Goal: Task Accomplishment & Management: Manage account settings

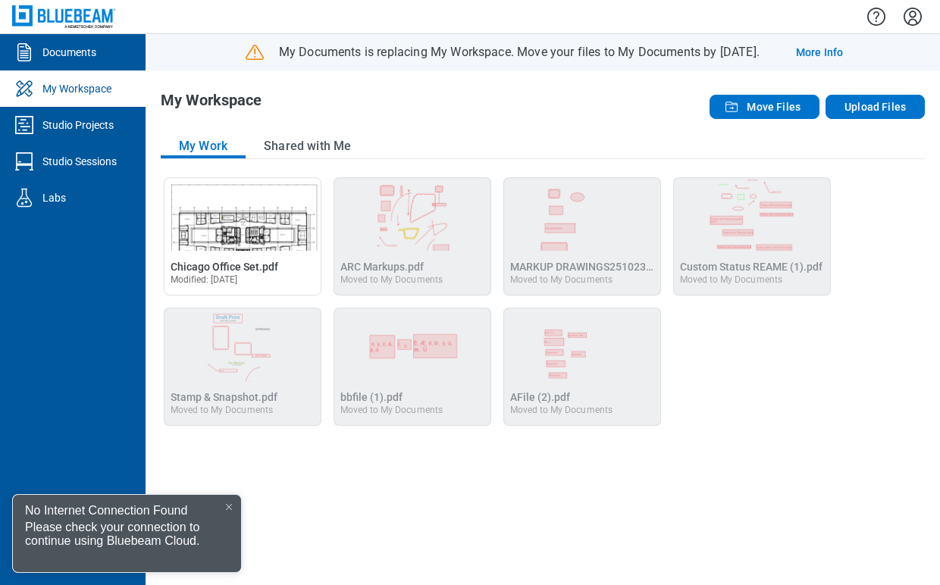
click at [227, 502] on div at bounding box center [229, 507] width 12 height 12
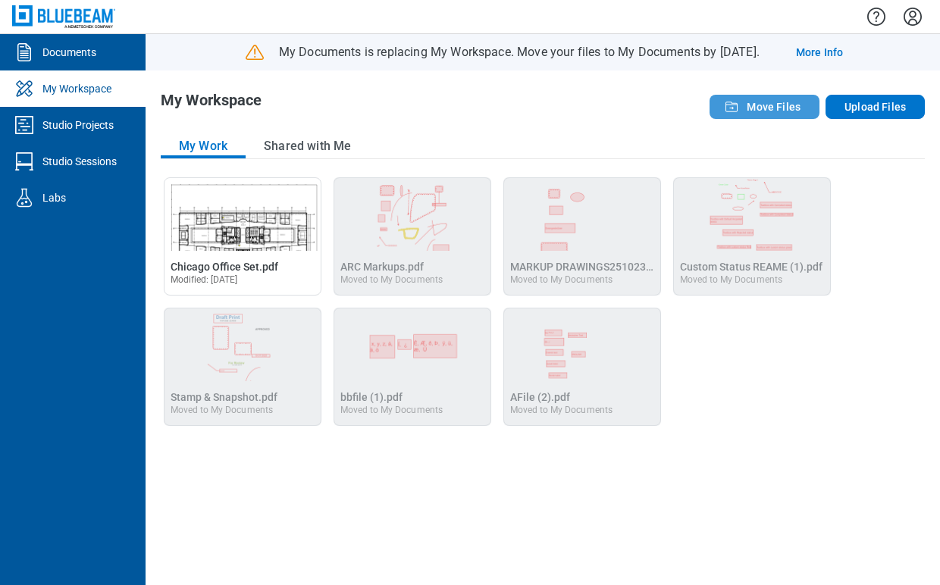
click at [752, 114] on button "Move Files" at bounding box center [765, 107] width 110 height 24
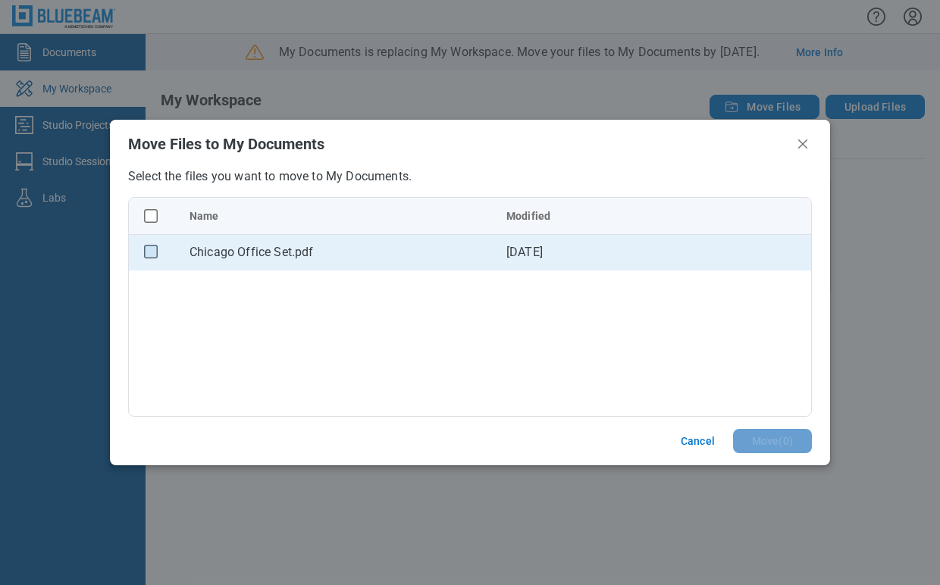
click at [151, 256] on rect "checkbox" at bounding box center [151, 252] width 13 height 13
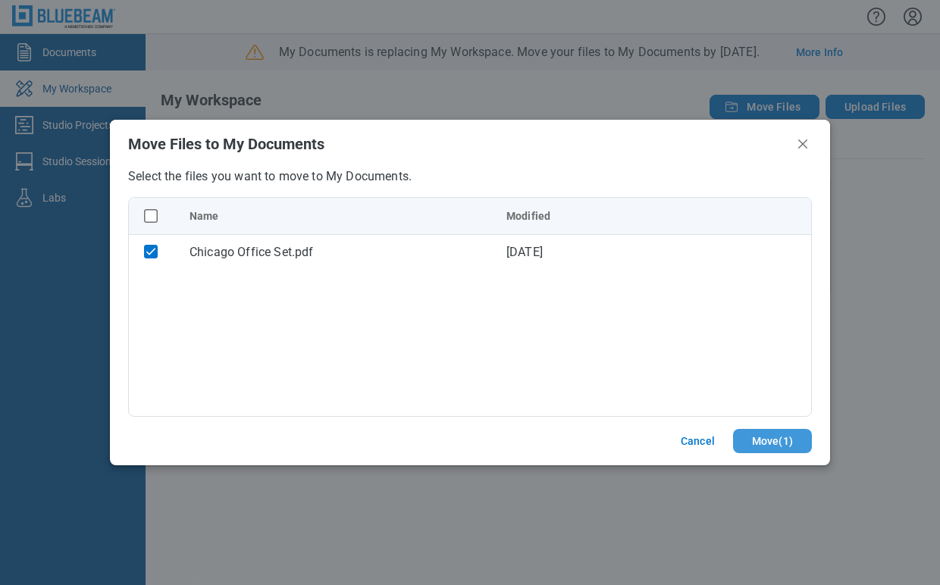
click at [760, 436] on button "Move ( 1 )" at bounding box center [772, 441] width 79 height 24
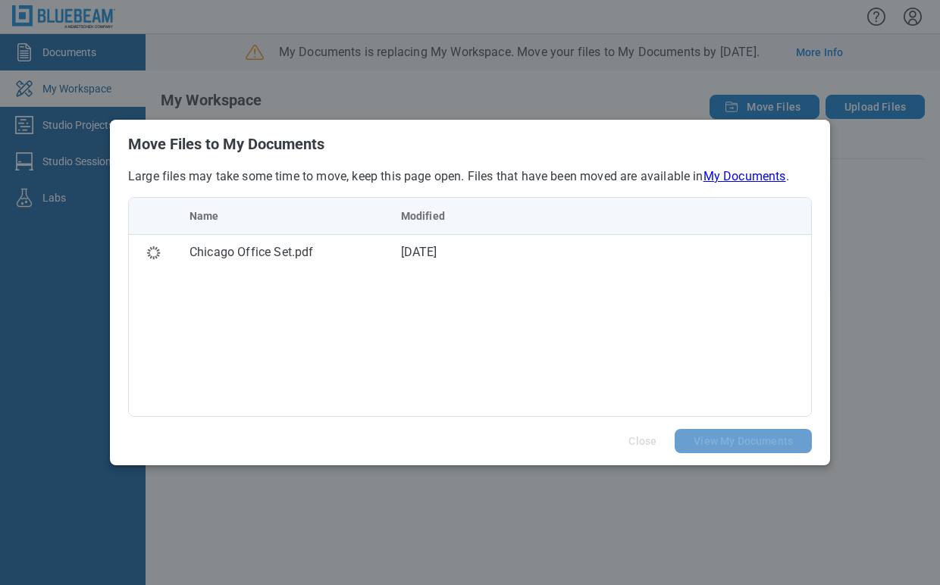
click at [747, 177] on link "My Documents" at bounding box center [744, 176] width 83 height 14
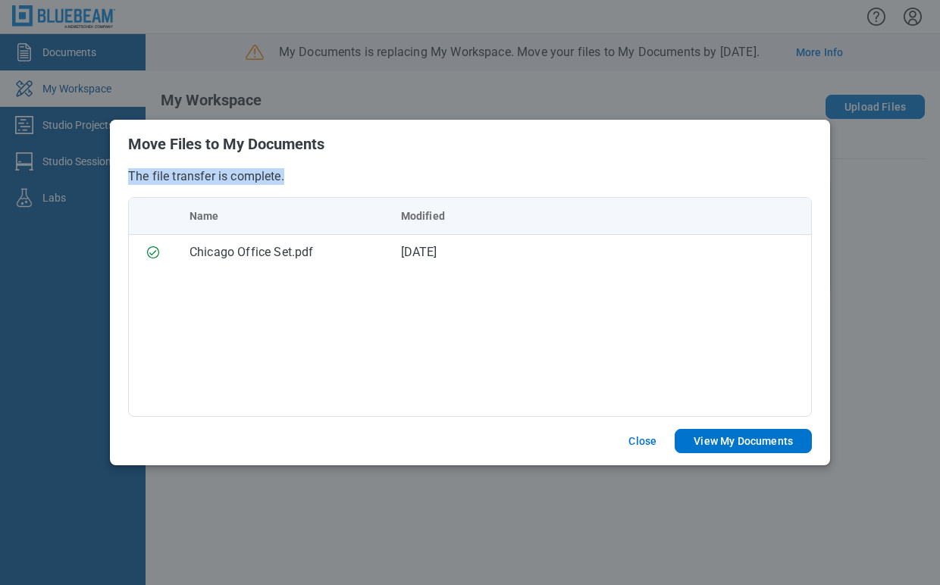
drag, startPoint x: 539, startPoint y: 155, endPoint x: 564, endPoint y: 184, distance: 38.7
click at [564, 184] on div "Move Files to My Documents The file transfer is complete. Name Modified Chicago…" at bounding box center [470, 293] width 720 height 346
click at [588, 147] on h2 "Move Files to My Documents" at bounding box center [470, 144] width 684 height 17
click at [631, 433] on button "Close" at bounding box center [642, 441] width 64 height 24
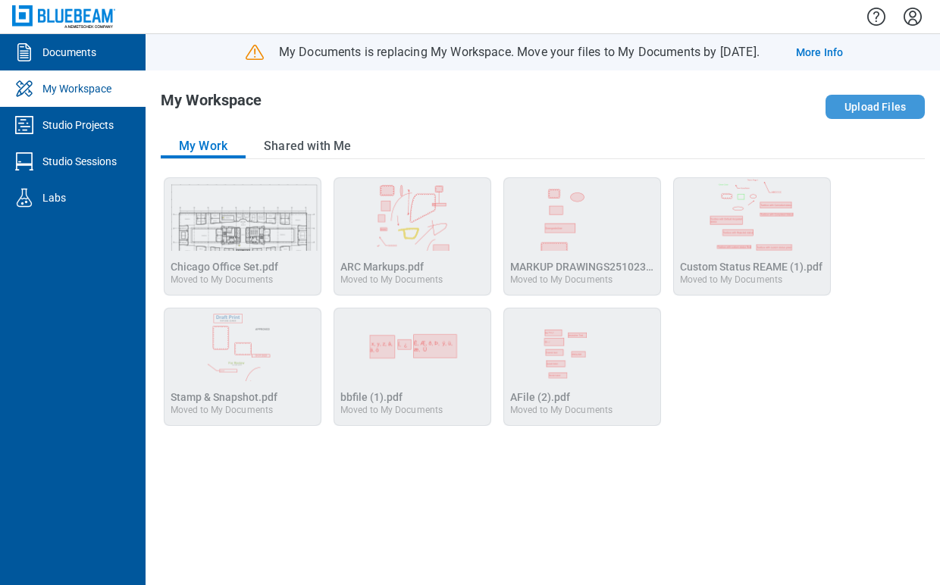
click at [860, 104] on button "Upload Files" at bounding box center [875, 107] width 99 height 24
click at [871, 105] on button "Upload Files" at bounding box center [875, 107] width 99 height 24
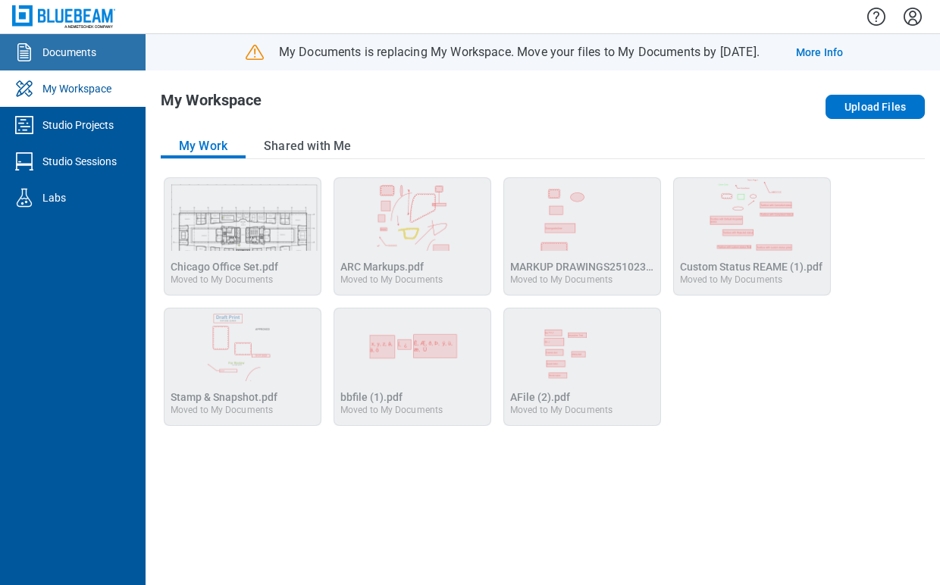
click at [102, 54] on link "Documents" at bounding box center [73, 52] width 146 height 36
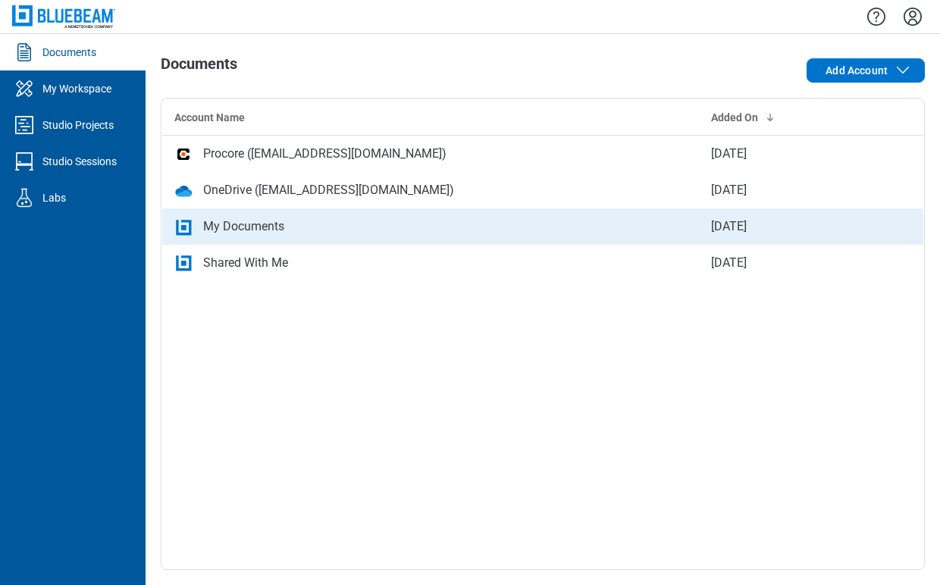
click at [212, 229] on div "My Documents" at bounding box center [243, 227] width 81 height 18
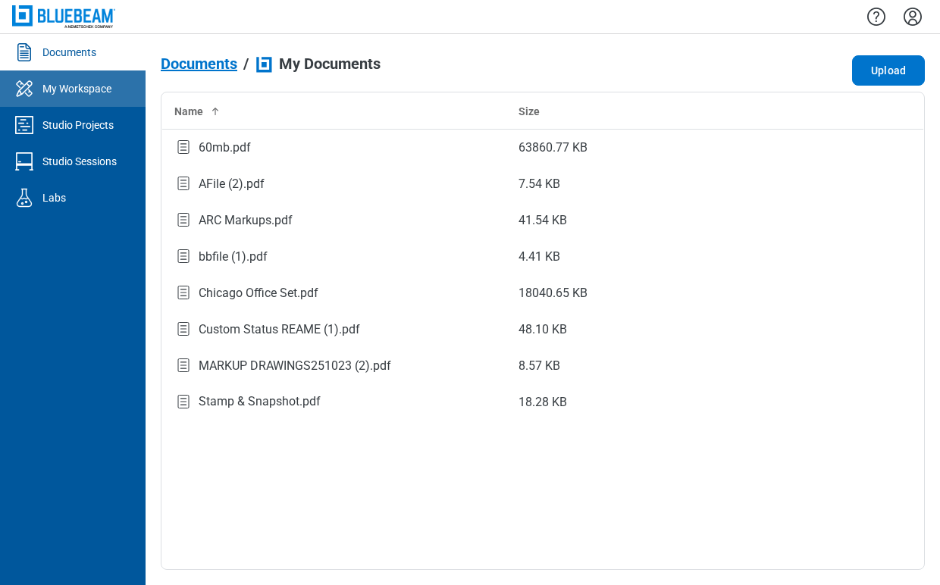
click at [101, 93] on div "My Workspace" at bounding box center [76, 88] width 69 height 15
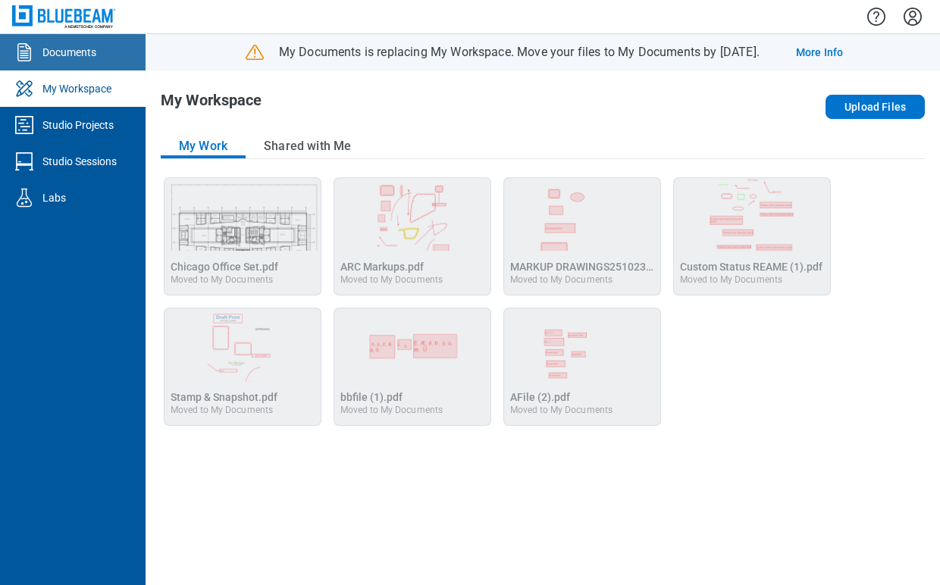
click at [127, 52] on link "Documents" at bounding box center [73, 52] width 146 height 36
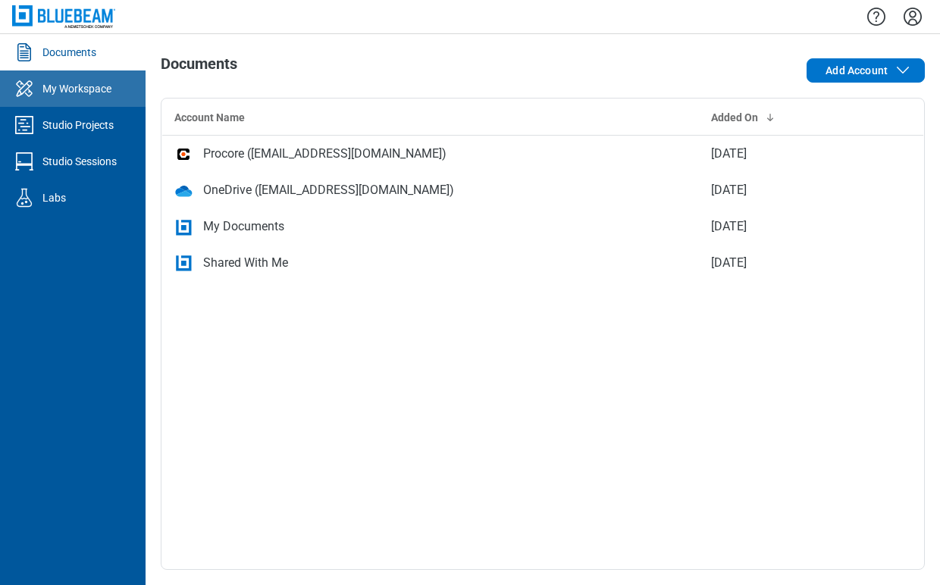
click at [105, 90] on div "My Workspace" at bounding box center [76, 88] width 69 height 15
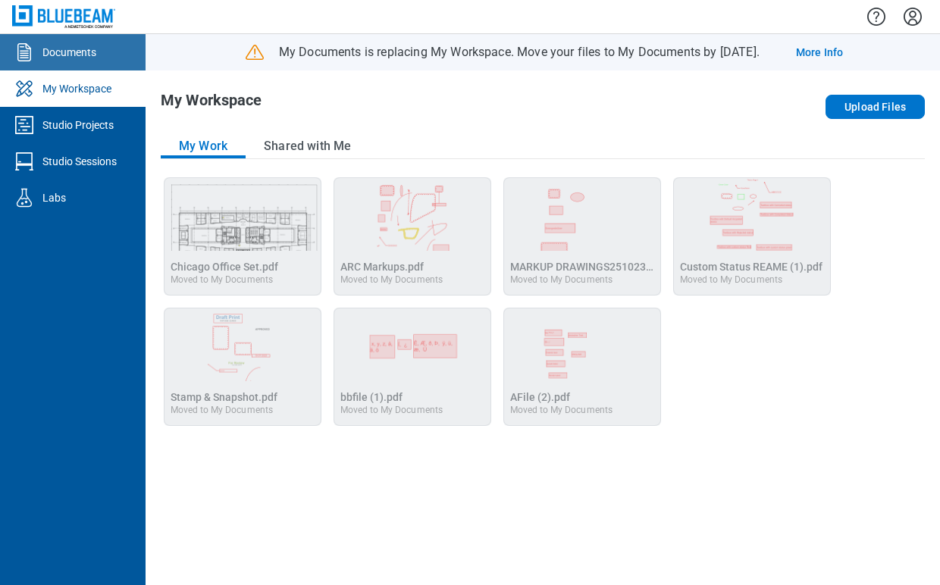
click at [124, 48] on link "Documents" at bounding box center [73, 52] width 146 height 36
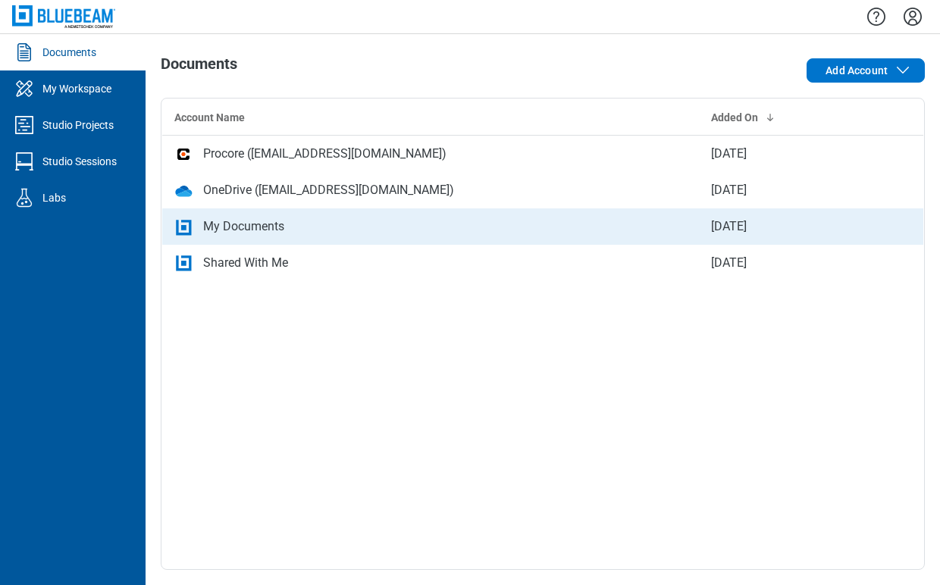
click at [254, 220] on div "My Documents" at bounding box center [243, 227] width 81 height 18
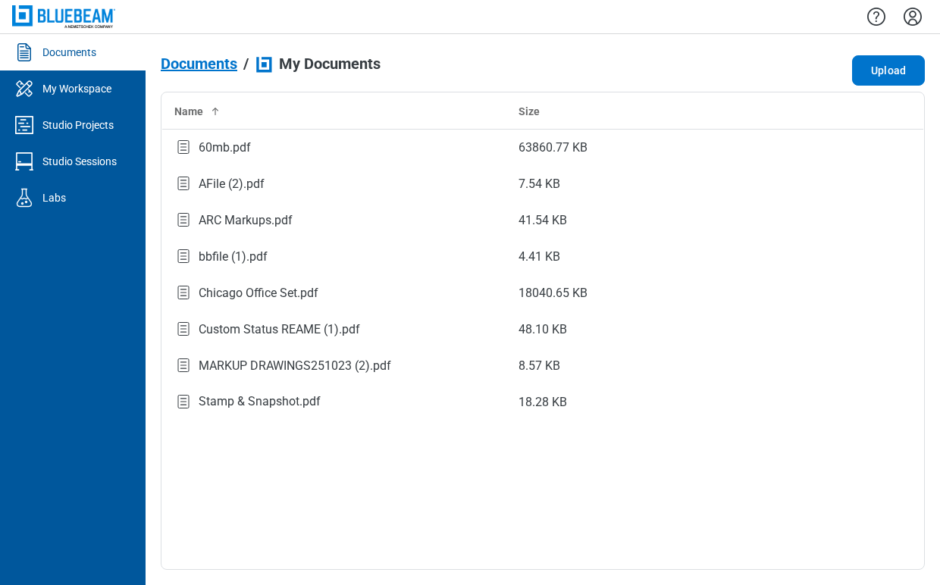
click at [85, 61] on link "Documents" at bounding box center [73, 52] width 146 height 36
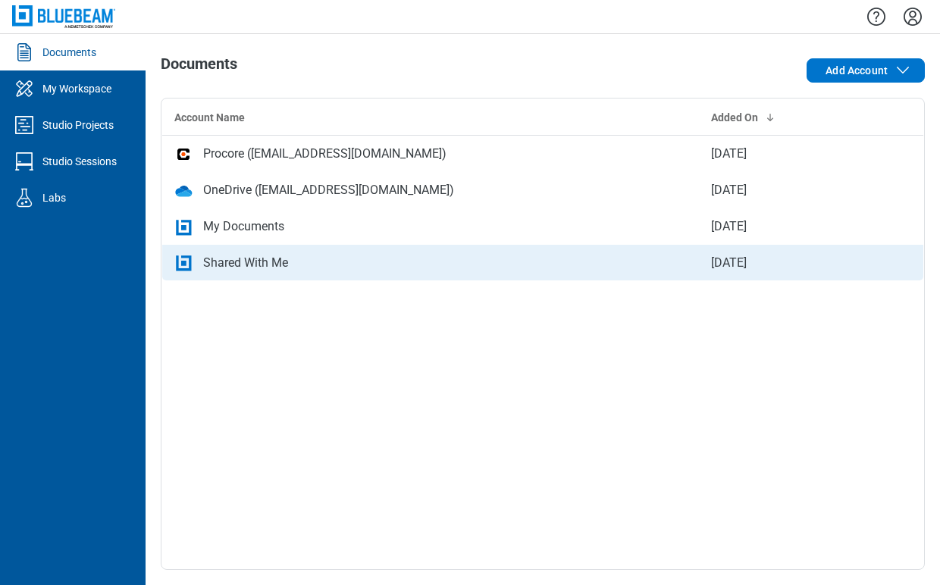
click at [254, 252] on td "Shared With Me" at bounding box center [430, 263] width 537 height 36
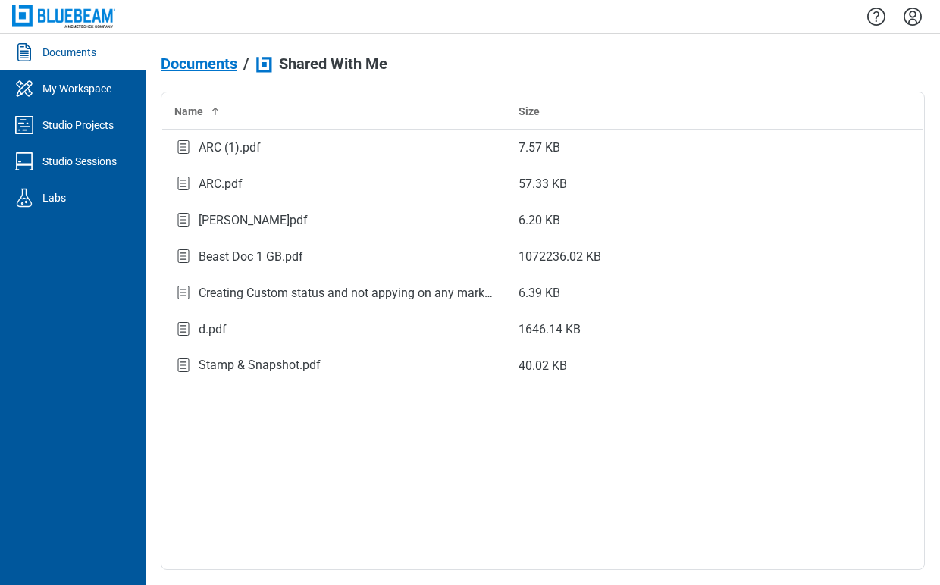
click at [55, 49] on div "Documents" at bounding box center [69, 52] width 54 height 15
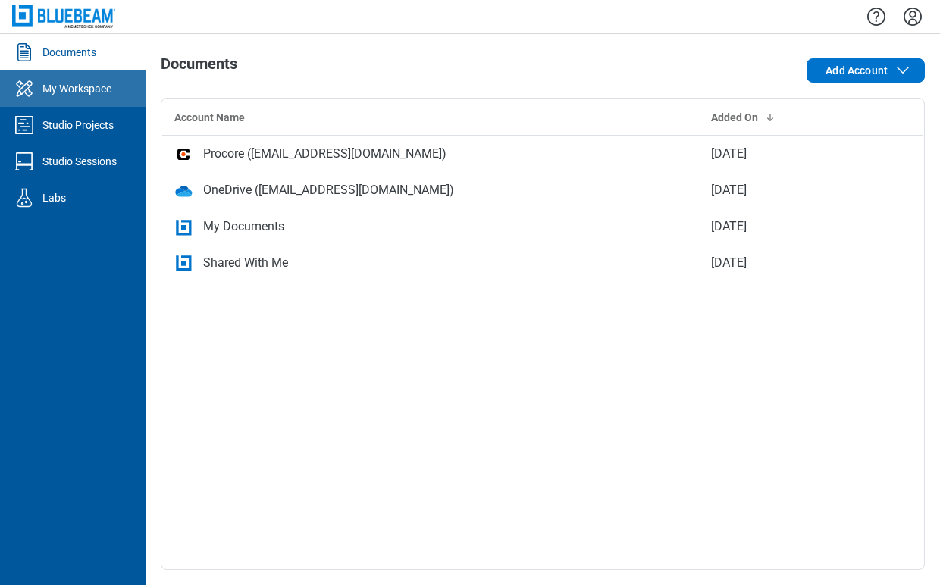
click at [70, 88] on div "My Workspace" at bounding box center [76, 88] width 69 height 15
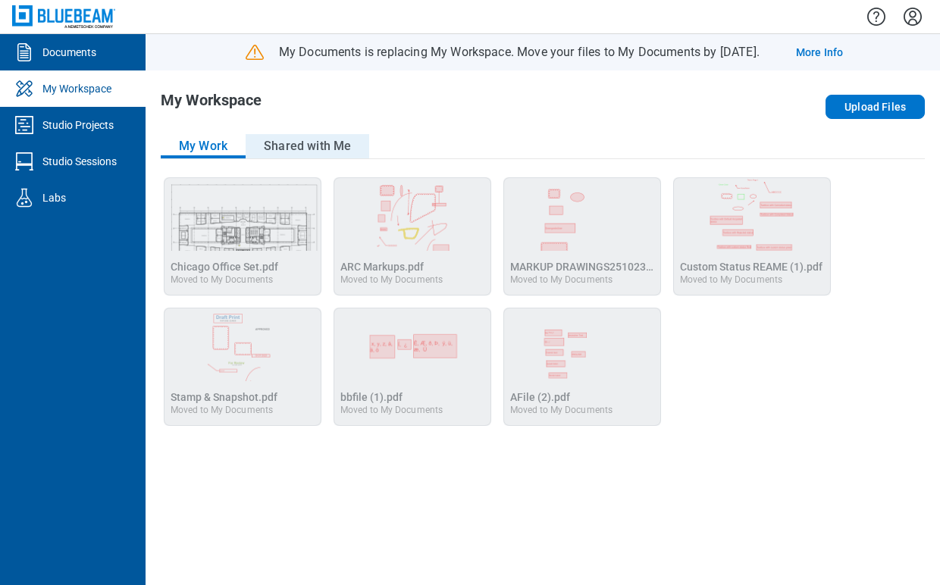
click at [324, 148] on button "Shared with Me" at bounding box center [308, 146] width 124 height 24
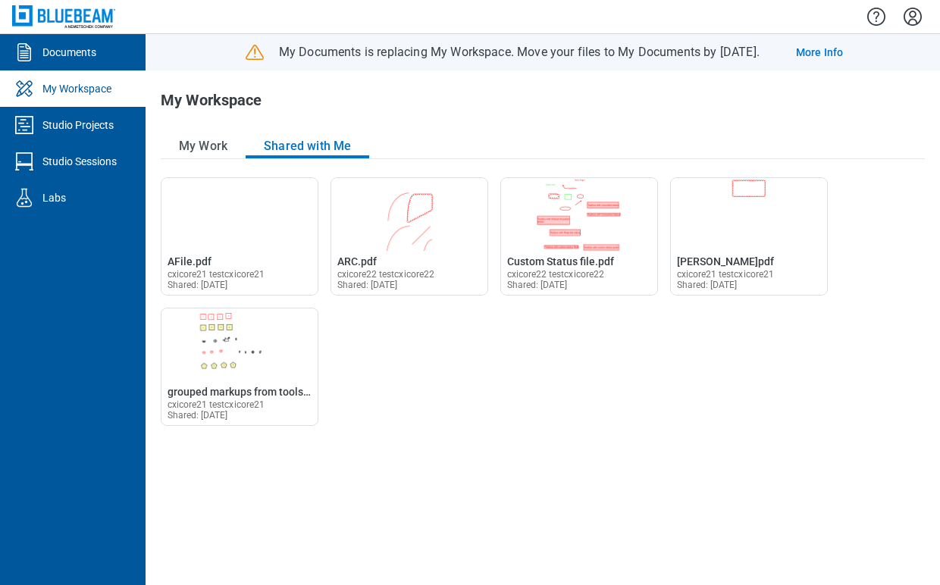
drag, startPoint x: 281, startPoint y: 217, endPoint x: 442, endPoint y: 139, distance: 178.3
click at [442, 139] on div "My Work Shared with Me" at bounding box center [543, 146] width 764 height 25
drag, startPoint x: 412, startPoint y: 211, endPoint x: 437, endPoint y: 146, distance: 69.8
click at [437, 146] on div "My Work Shared with Me" at bounding box center [543, 146] width 764 height 25
click at [208, 150] on button "My Work" at bounding box center [203, 146] width 85 height 24
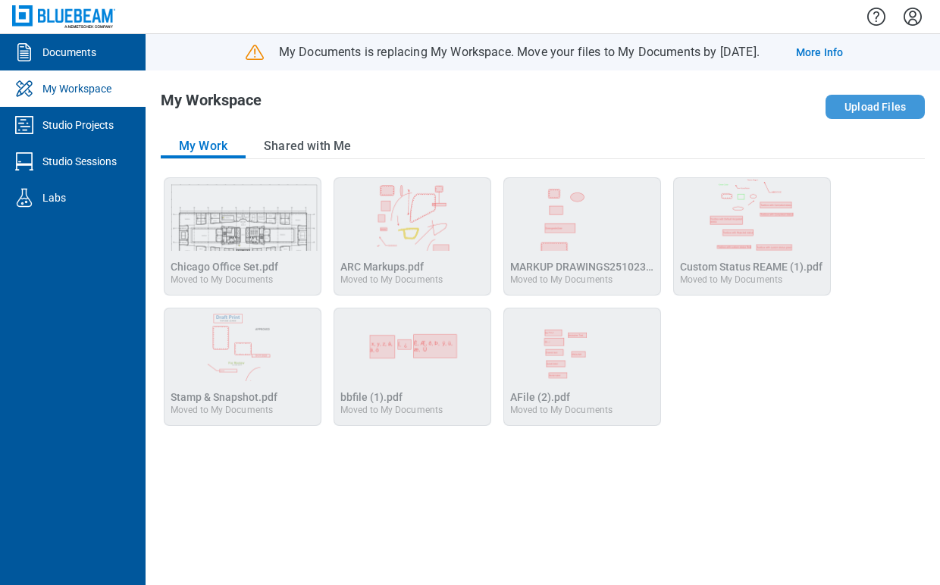
click at [851, 103] on button "Upload Files" at bounding box center [875, 107] width 99 height 24
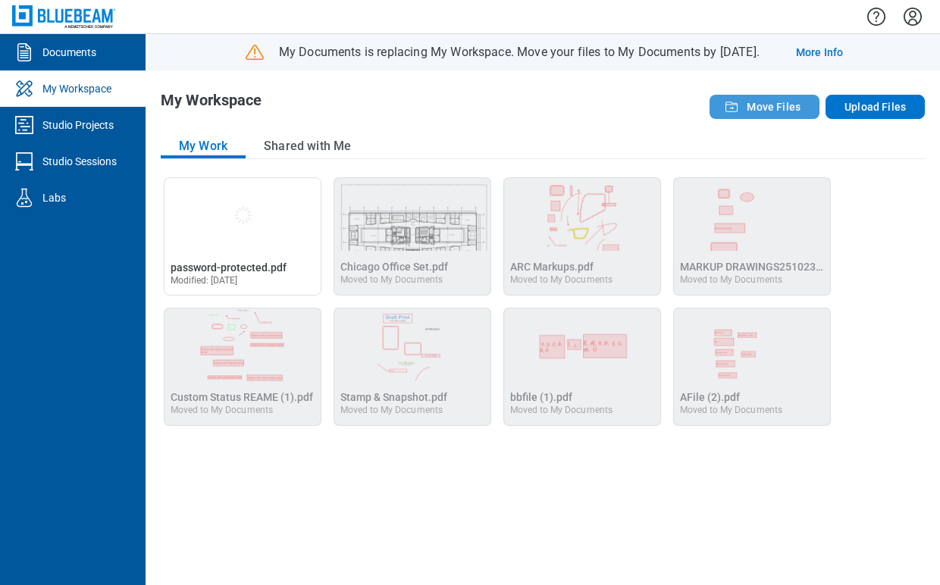
click at [758, 111] on span "Move Files" at bounding box center [774, 106] width 54 height 15
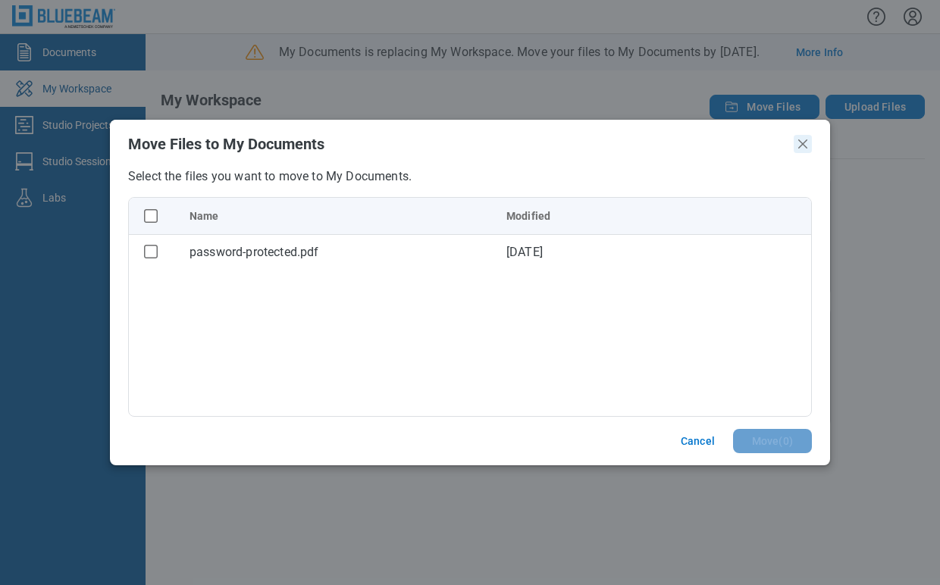
click at [799, 143] on icon "Close" at bounding box center [803, 144] width 18 height 18
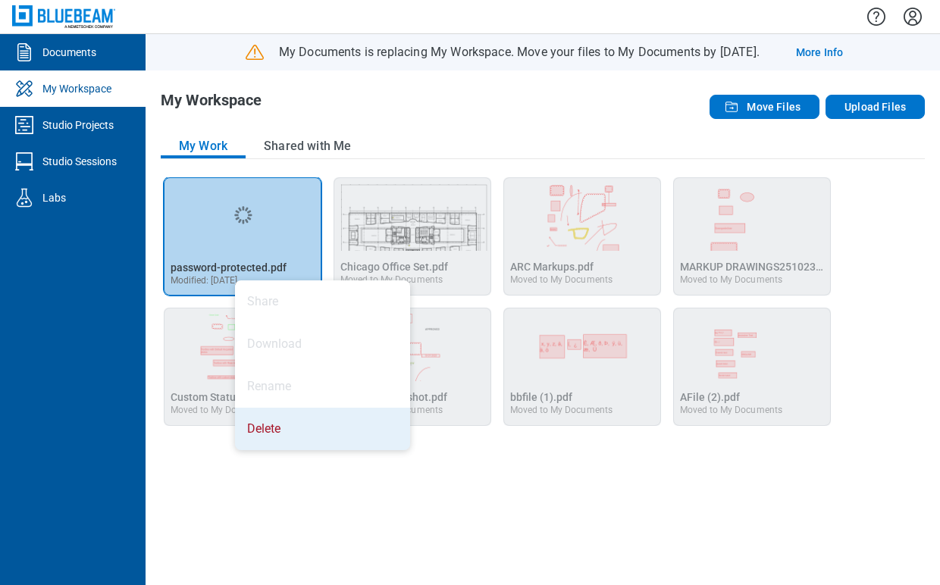
click at [285, 436] on li "Delete" at bounding box center [322, 429] width 175 height 42
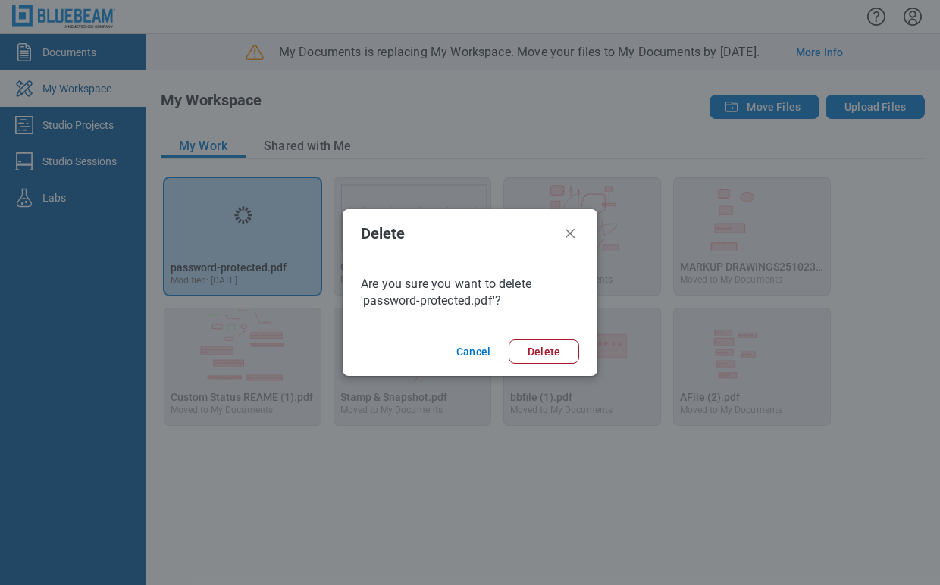
click at [546, 367] on footer "Cancel Delete" at bounding box center [470, 351] width 255 height 49
click at [550, 356] on button "Delete" at bounding box center [544, 352] width 70 height 24
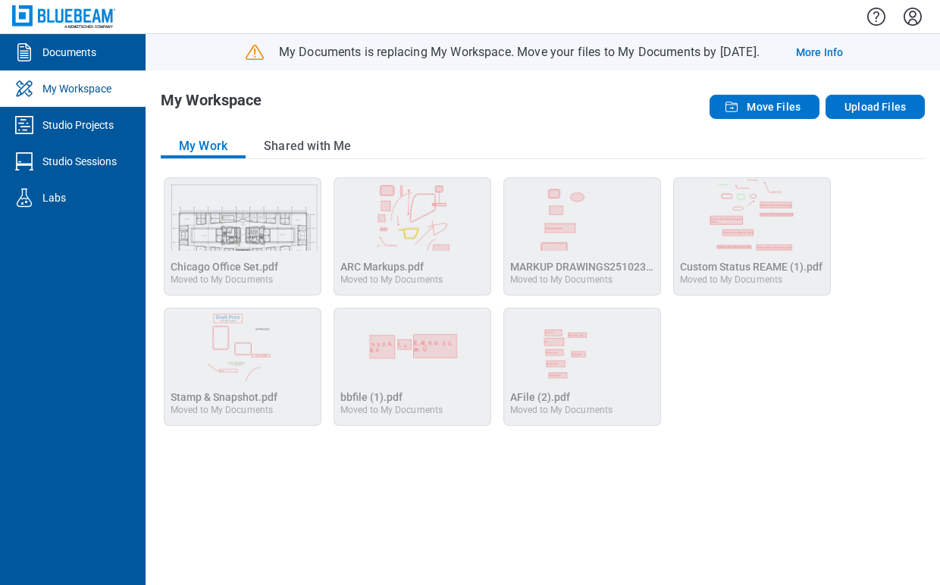
drag, startPoint x: 289, startPoint y: 149, endPoint x: 285, endPoint y: 104, distance: 44.9
click at [285, 104] on div "My Workspace Move Files Upload Files My Work Shared with Me Open Chicago Office…" at bounding box center [543, 327] width 794 height 515
click at [67, 130] on div "Studio Projects" at bounding box center [77, 124] width 71 height 15
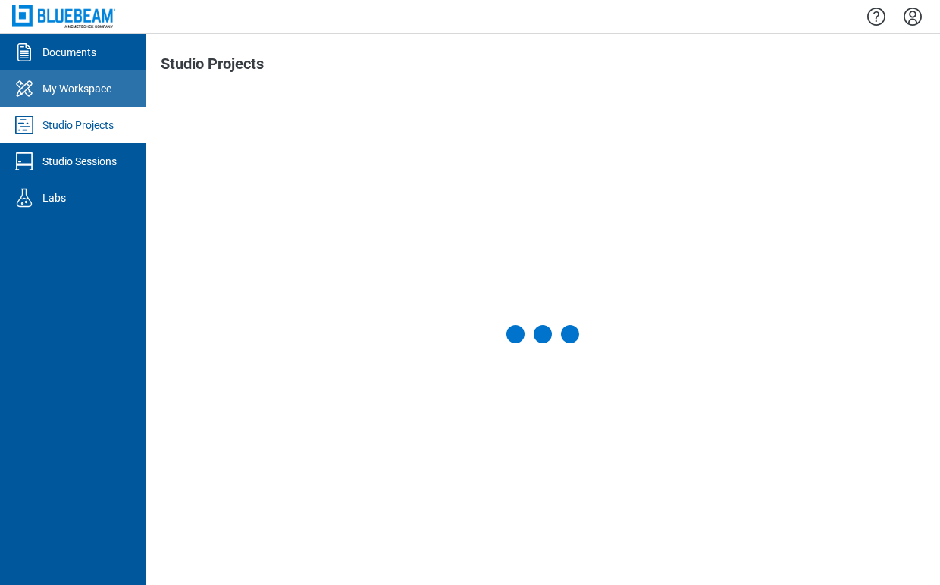
click at [80, 90] on div "My Workspace" at bounding box center [76, 88] width 69 height 15
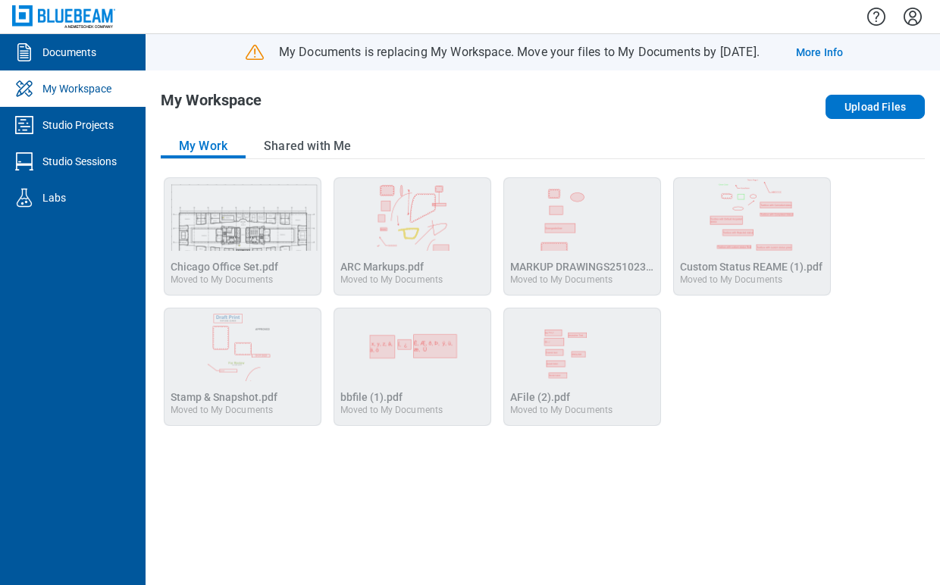
drag, startPoint x: 722, startPoint y: 101, endPoint x: 759, endPoint y: 89, distance: 39.1
click at [759, 89] on div "My Workspace Upload Files My Work Shared with Me Open Chicago Office Set.pdf in…" at bounding box center [543, 327] width 794 height 515
drag, startPoint x: 528, startPoint y: 229, endPoint x: 734, endPoint y: 202, distance: 208.0
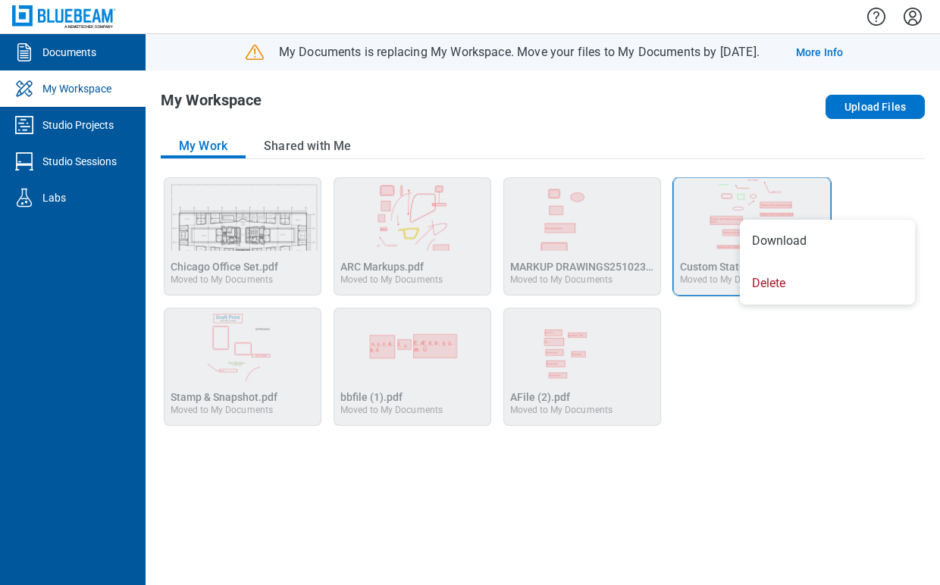
click at [895, 190] on div "Open Chicago Office Set.pdf in Editor Chicago Office Set.pdf Moved to My Docume…" at bounding box center [543, 301] width 764 height 249
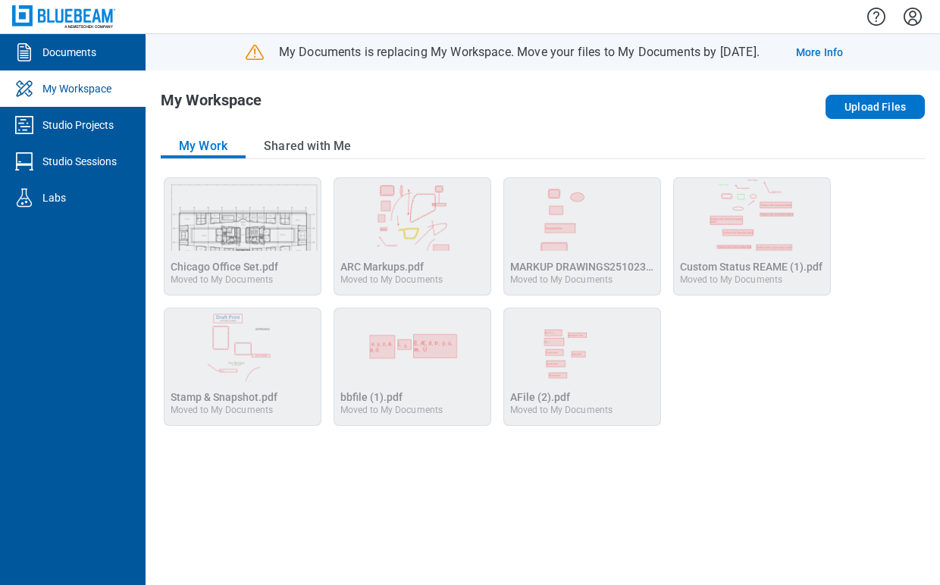
drag, startPoint x: 738, startPoint y: 233, endPoint x: 706, endPoint y: 363, distance: 133.7
click at [706, 363] on div "Open Chicago Office Set.pdf in Editor Chicago Office Set.pdf Moved to My Docume…" at bounding box center [543, 301] width 764 height 249
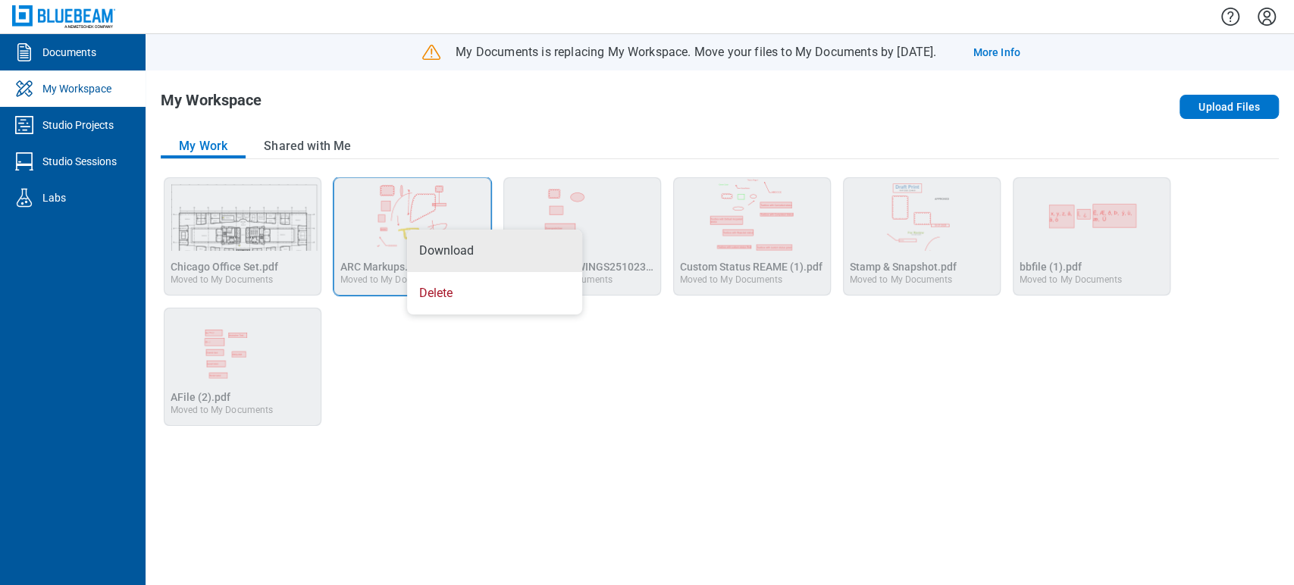
click at [474, 141] on div "My Work Shared with Me" at bounding box center [720, 146] width 1118 height 25
click at [572, 108] on div "My Workspace" at bounding box center [496, 107] width 671 height 30
drag, startPoint x: 549, startPoint y: 177, endPoint x: 885, endPoint y: 130, distance: 339.7
click at [885, 130] on div "My Workspace Upload Files My Work Shared with Me Open Chicago Office Set.pdf in…" at bounding box center [720, 327] width 1148 height 515
click at [939, 113] on div "Upload Files" at bounding box center [1055, 107] width 447 height 30
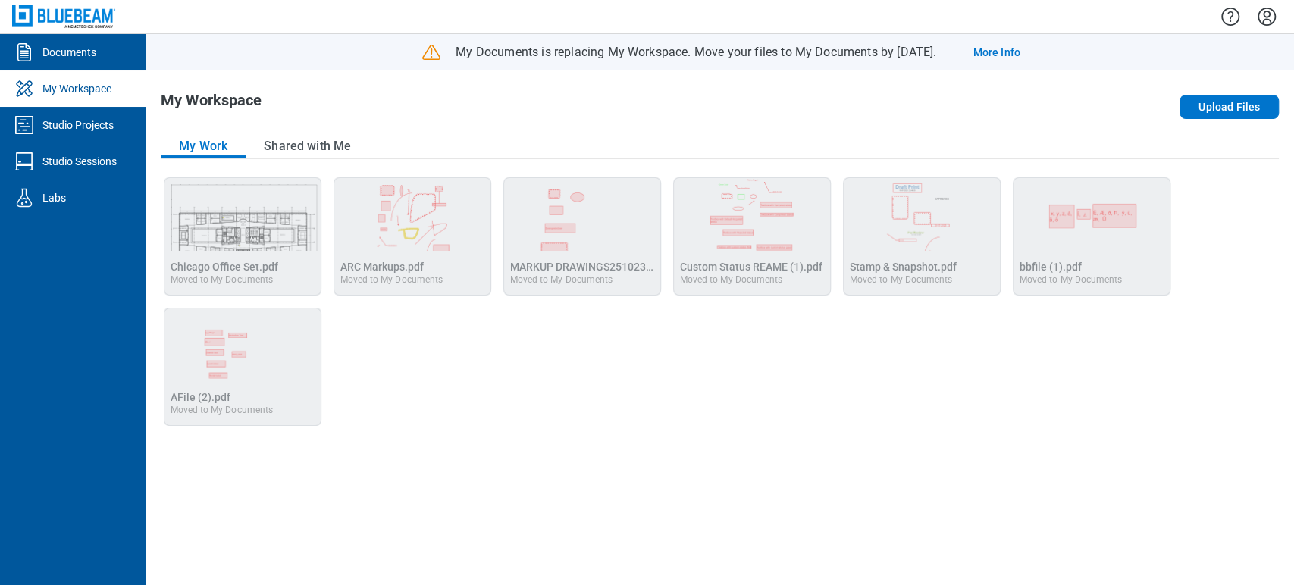
click at [939, 14] on icon "Settings" at bounding box center [1267, 17] width 18 height 18
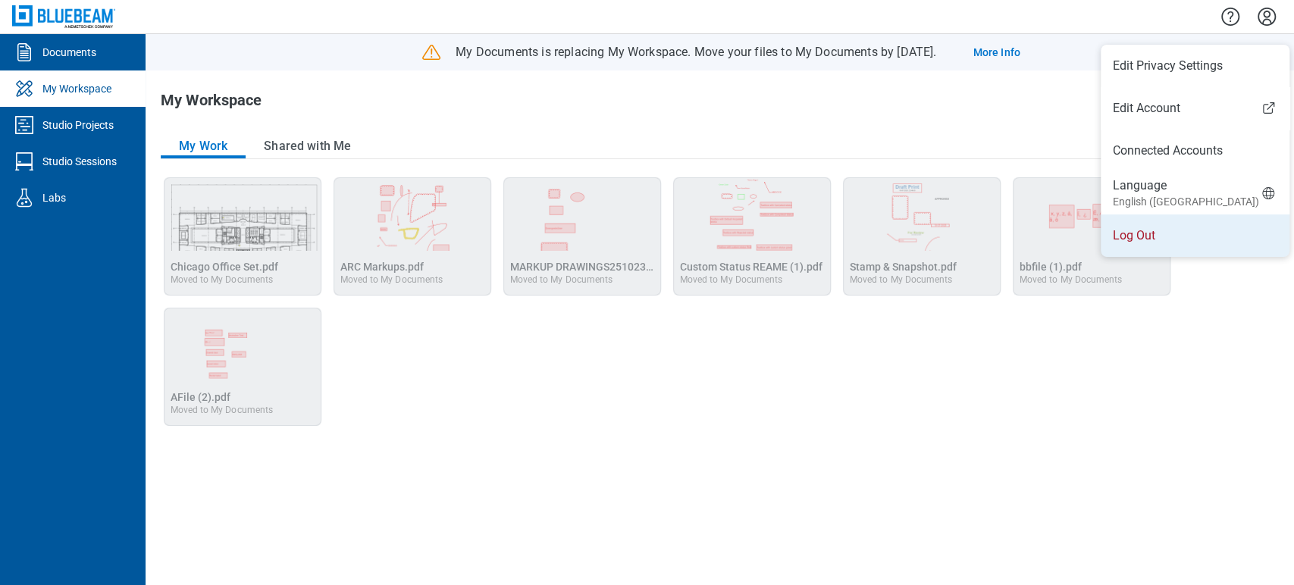
click at [939, 235] on li "Log Out" at bounding box center [1195, 236] width 189 height 42
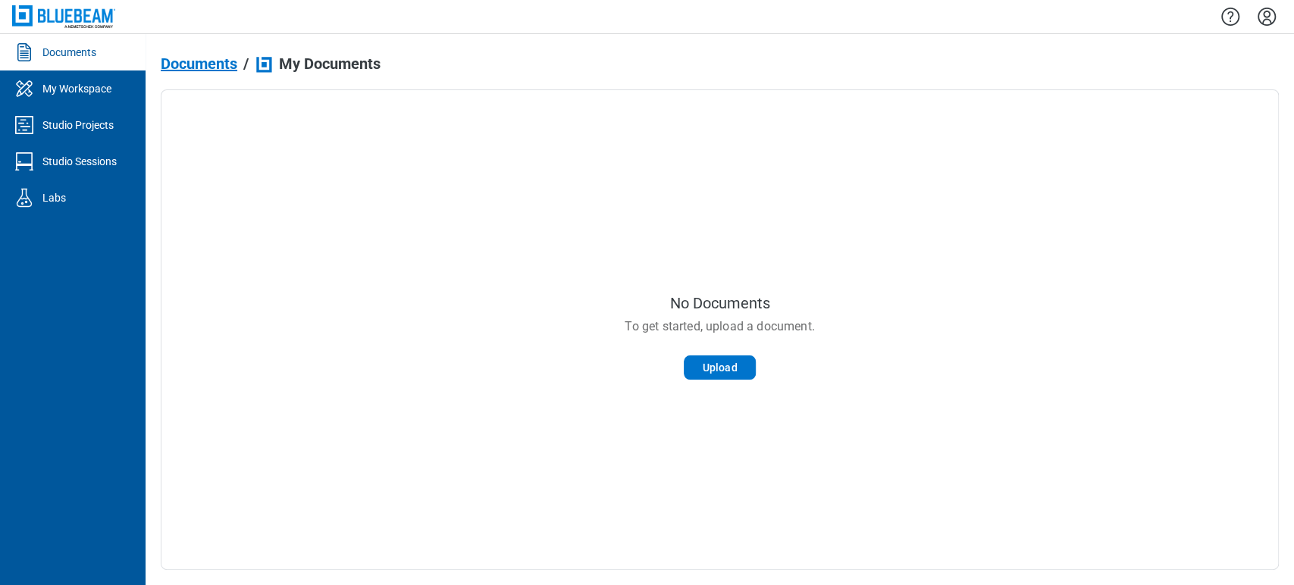
click at [1266, 8] on icon "Settings" at bounding box center [1267, 17] width 24 height 24
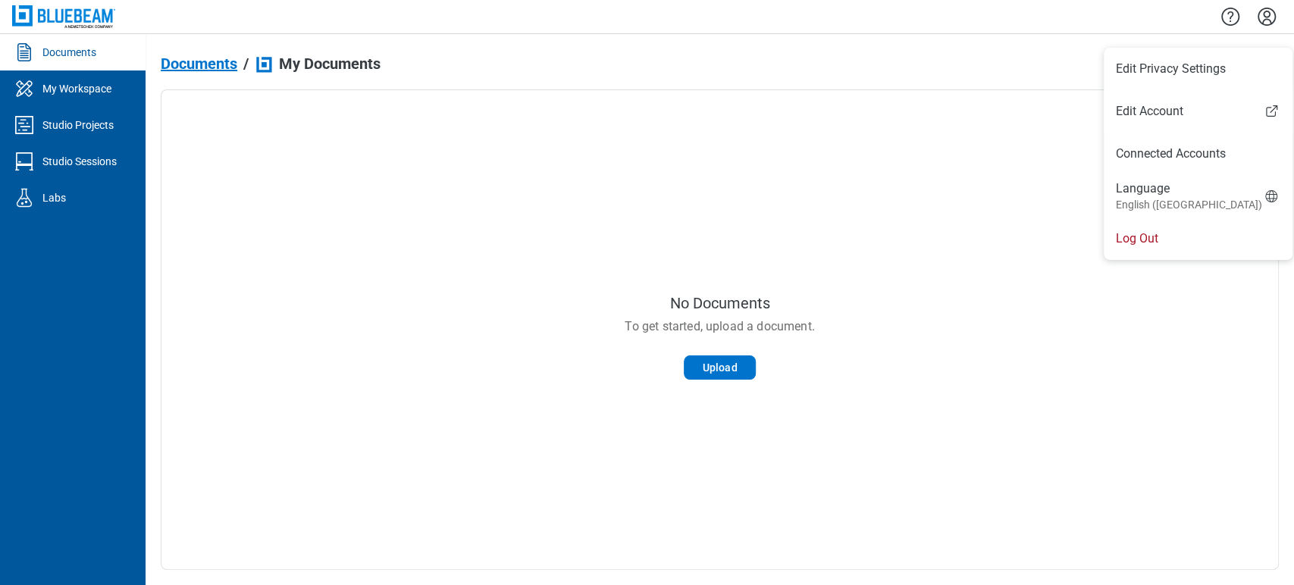
click at [612, 148] on div "No Documents To get started, upload a document. Upload" at bounding box center [720, 329] width 1118 height 481
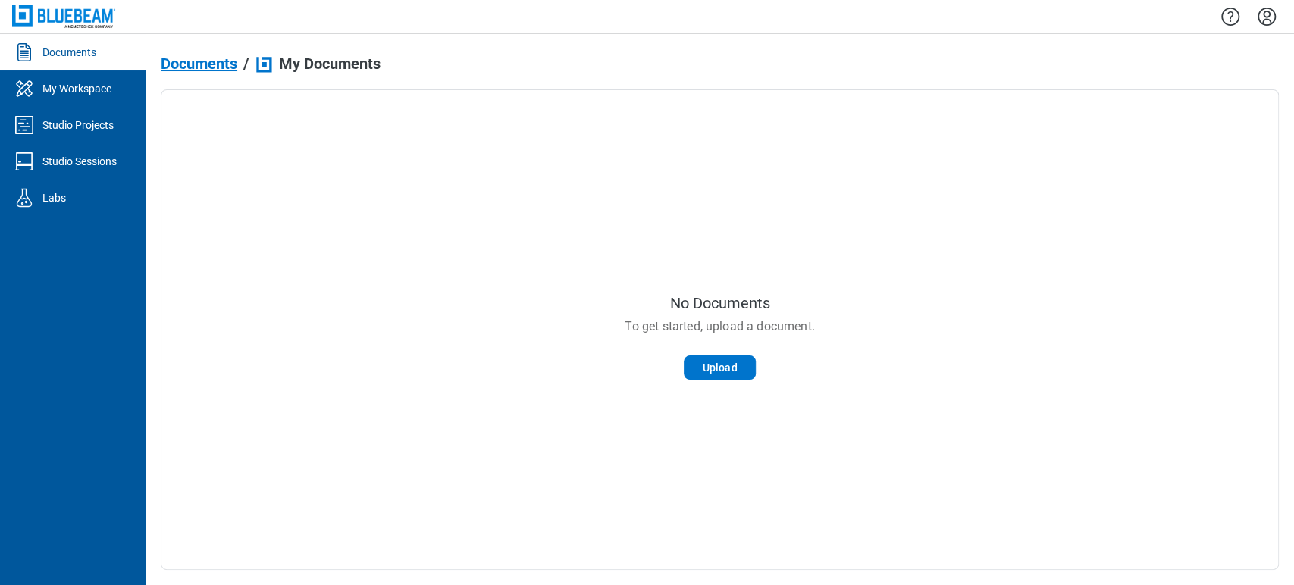
click at [1272, 21] on icon "Settings" at bounding box center [1267, 17] width 24 height 24
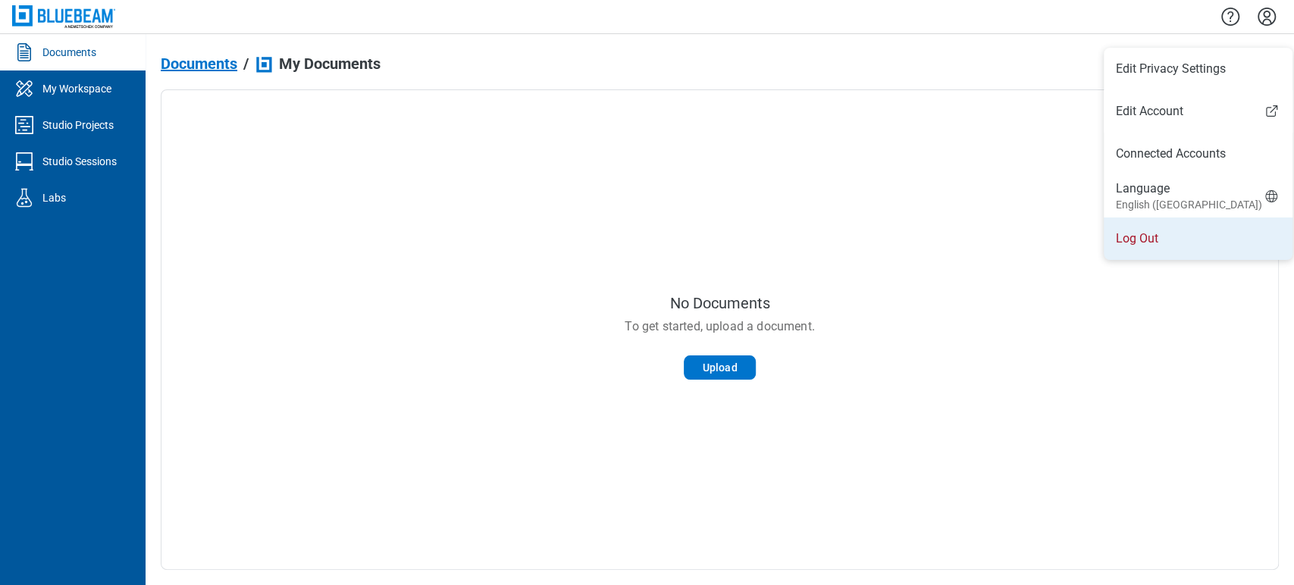
click at [1165, 218] on li "Log Out" at bounding box center [1198, 239] width 189 height 42
